Goal: Transaction & Acquisition: Obtain resource

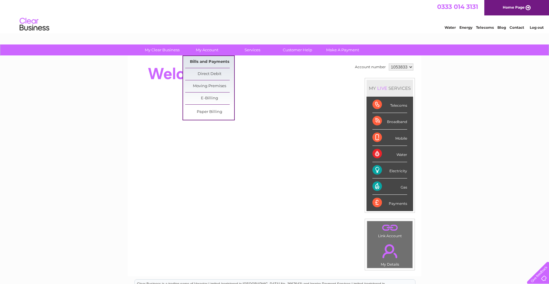
click at [212, 63] on link "Bills and Payments" at bounding box center [209, 62] width 49 height 12
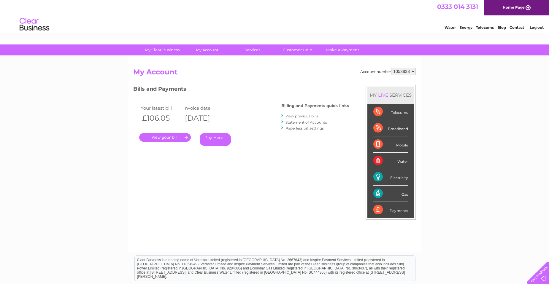
click at [170, 136] on link "." at bounding box center [165, 137] width 52 height 9
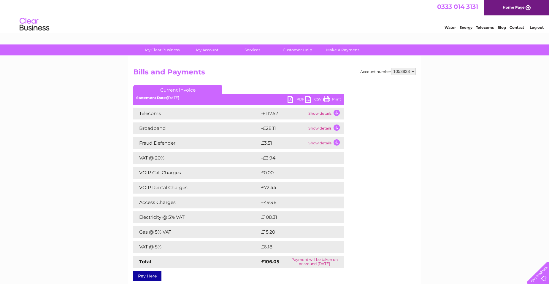
click at [292, 101] on link "PDF" at bounding box center [297, 100] width 18 height 9
